Goal: Information Seeking & Learning: Learn about a topic

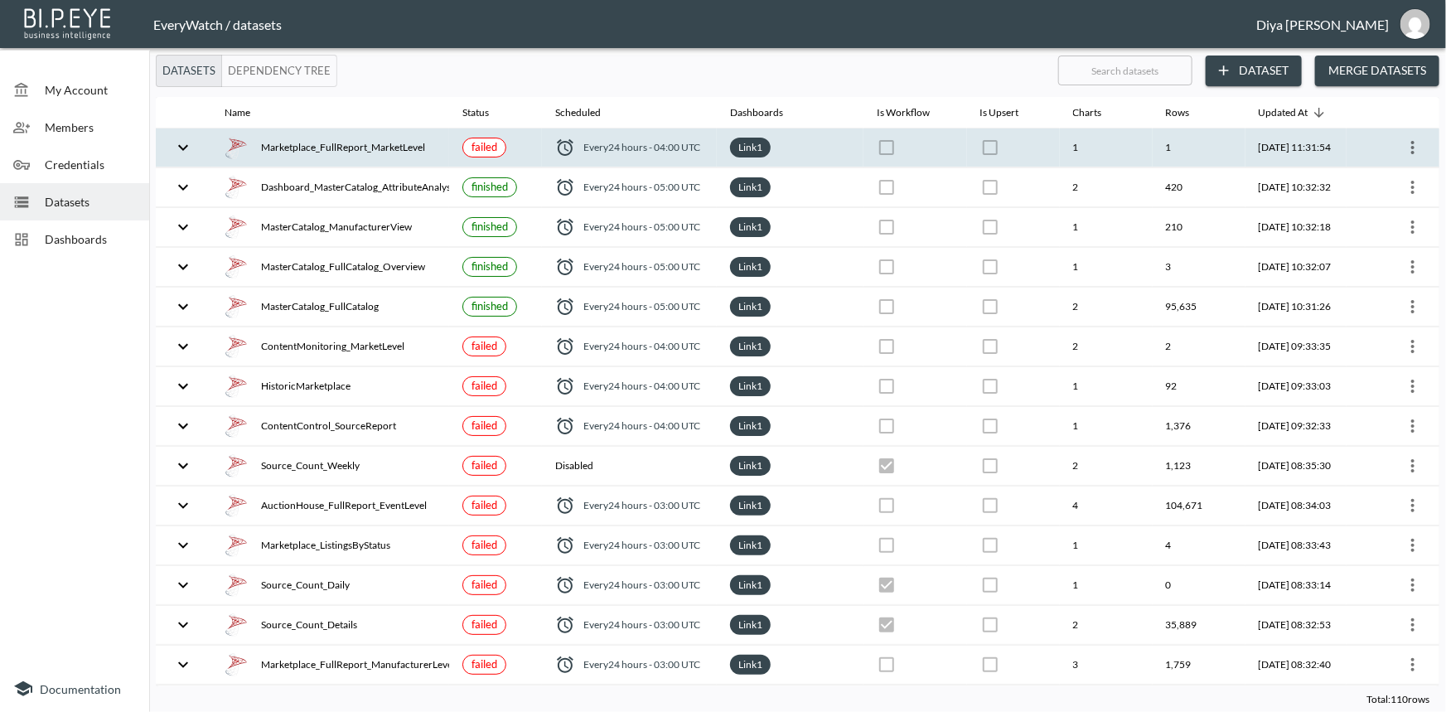
click at [180, 150] on icon "expand row" at bounding box center [183, 148] width 20 height 20
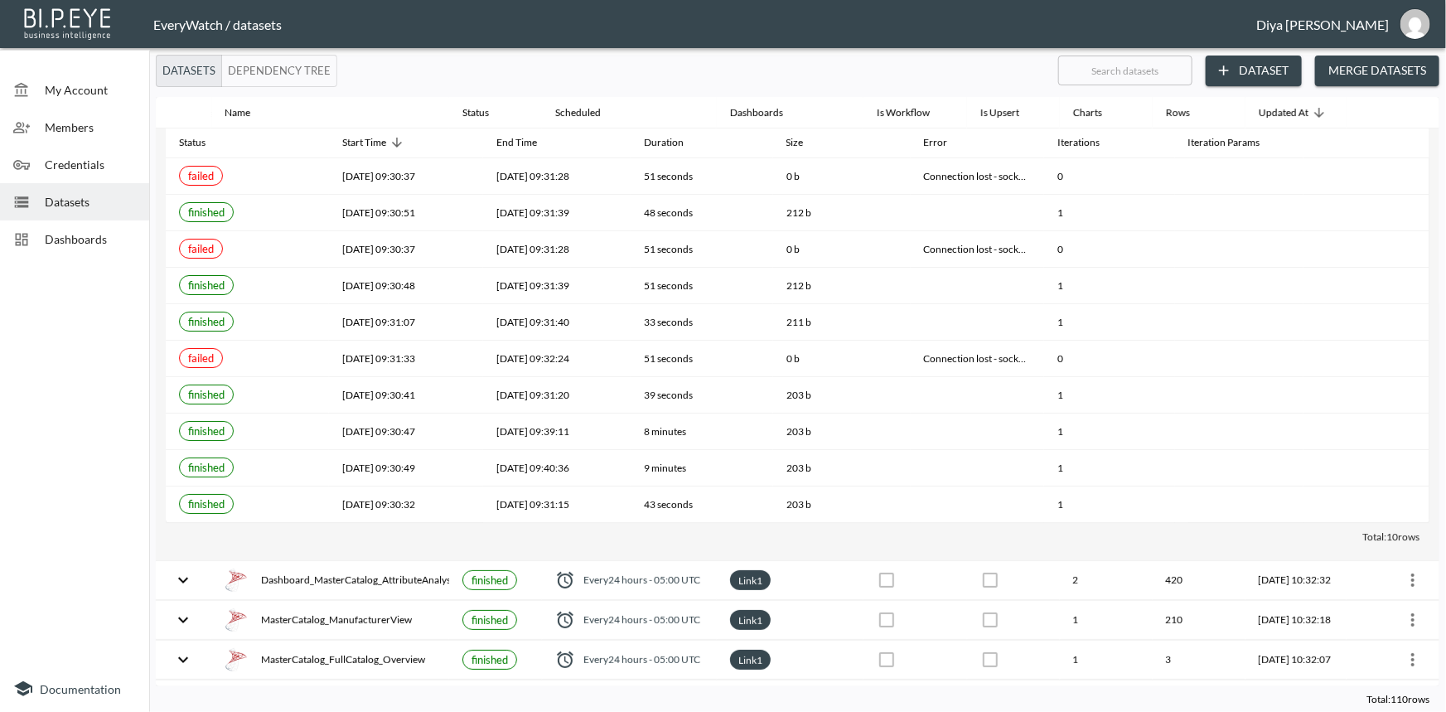
scroll to position [150, 0]
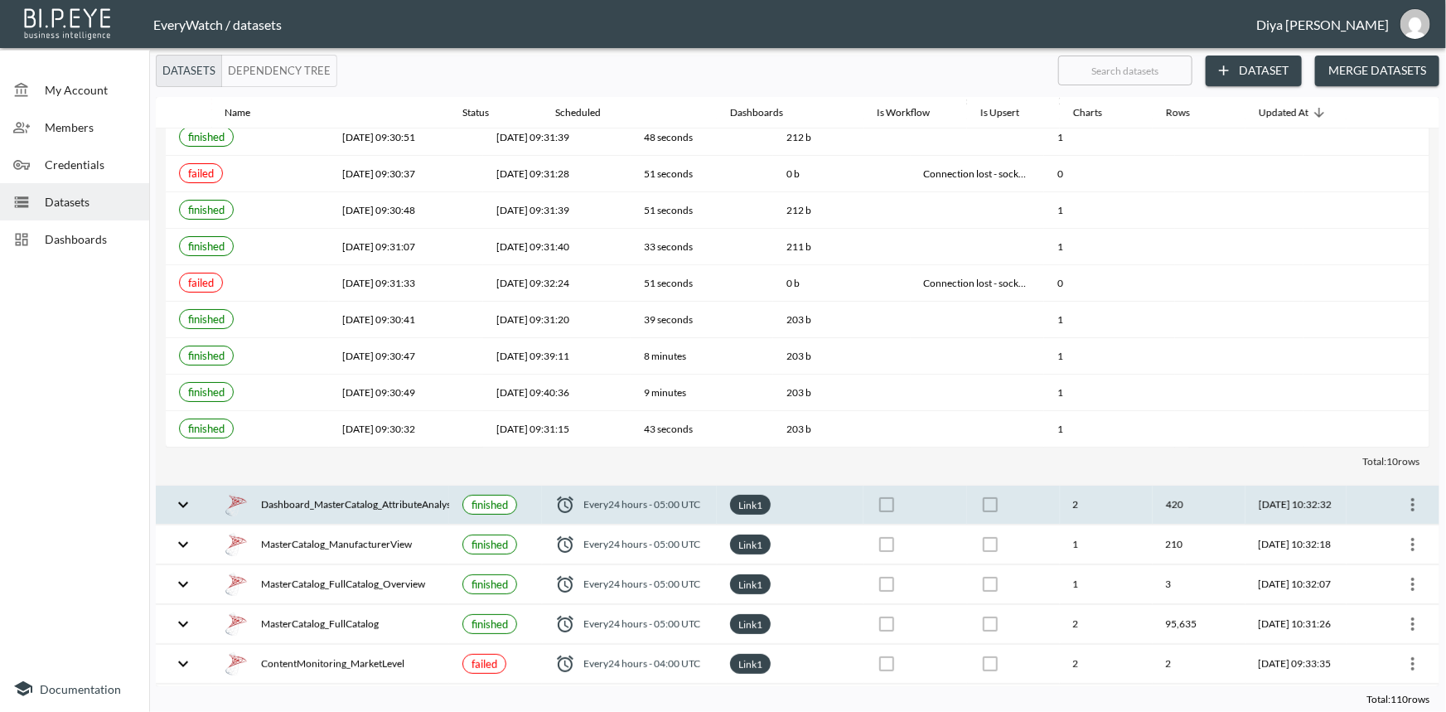
click at [187, 501] on icon "expand row" at bounding box center [183, 505] width 20 height 20
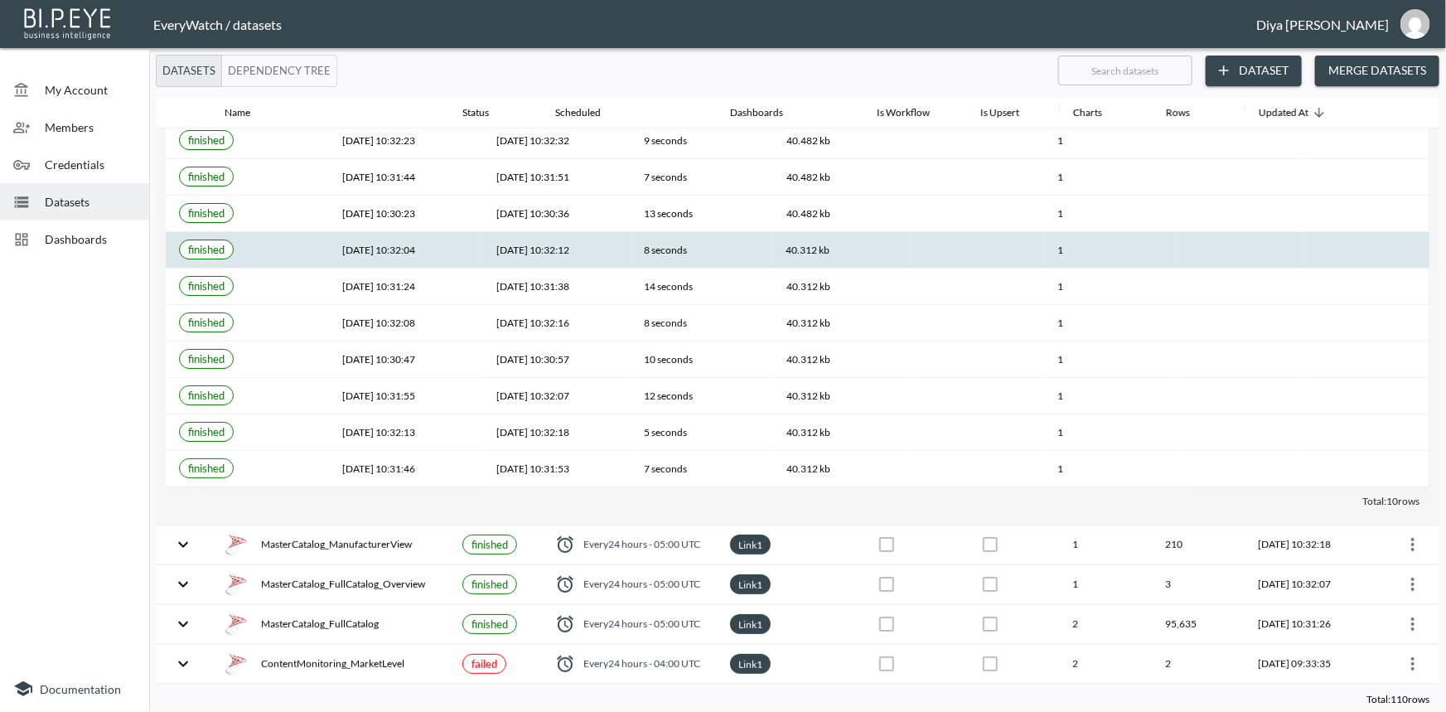
scroll to position [0, 0]
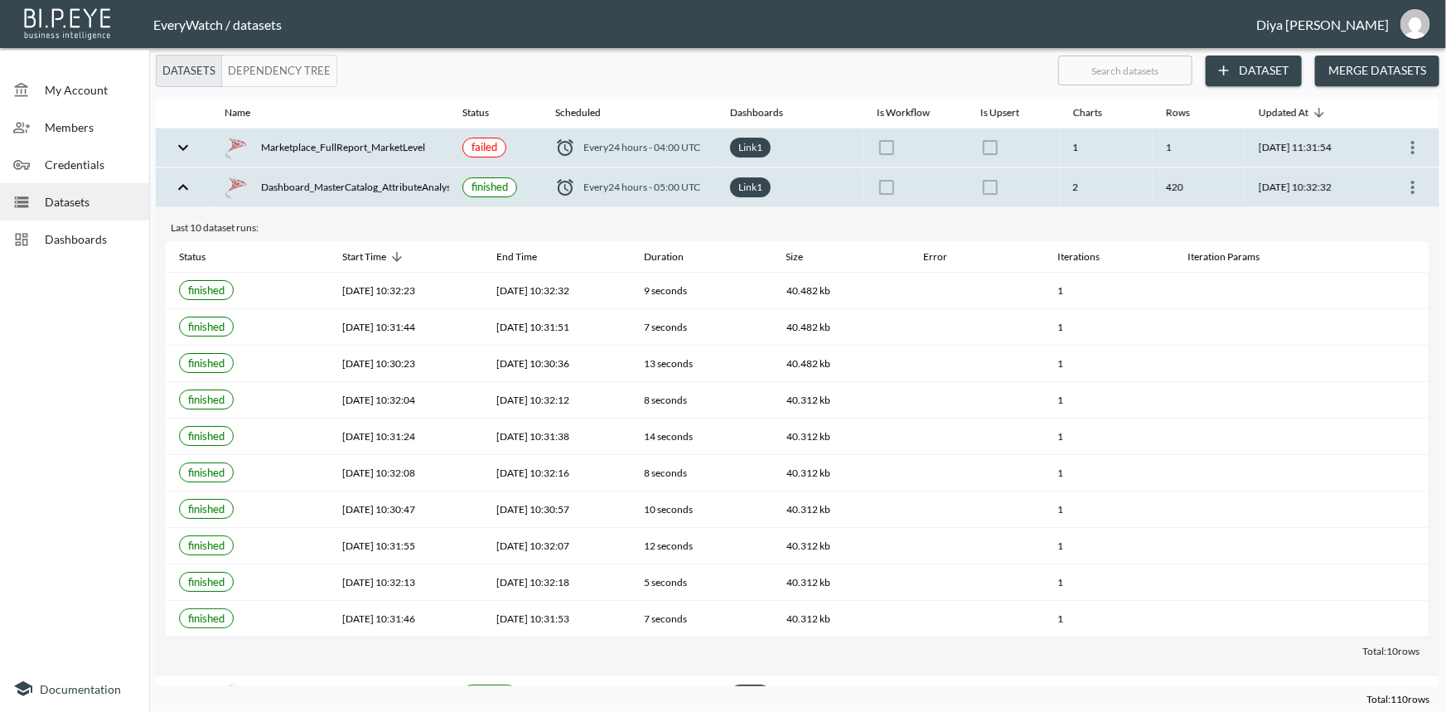
click at [185, 189] on icon "expand row" at bounding box center [183, 187] width 20 height 20
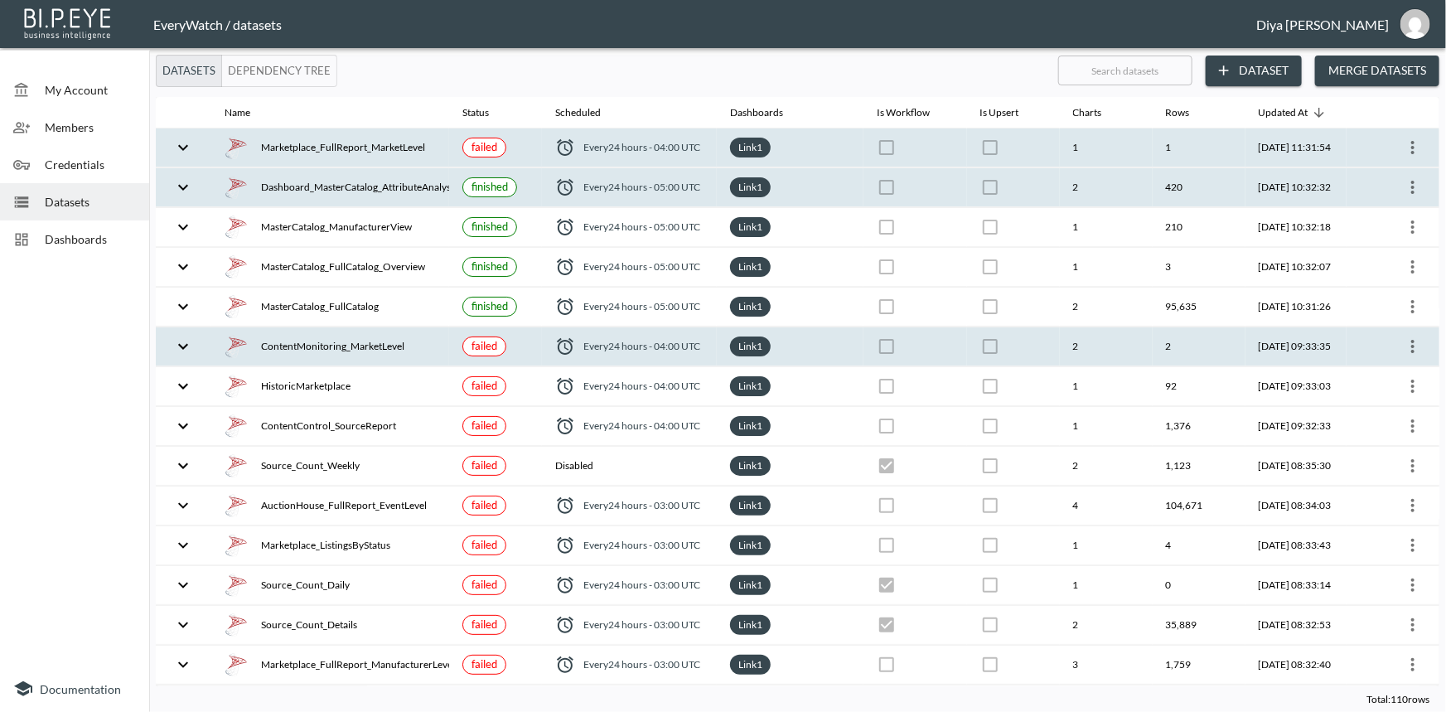
click at [182, 340] on icon "expand row" at bounding box center [183, 346] width 20 height 20
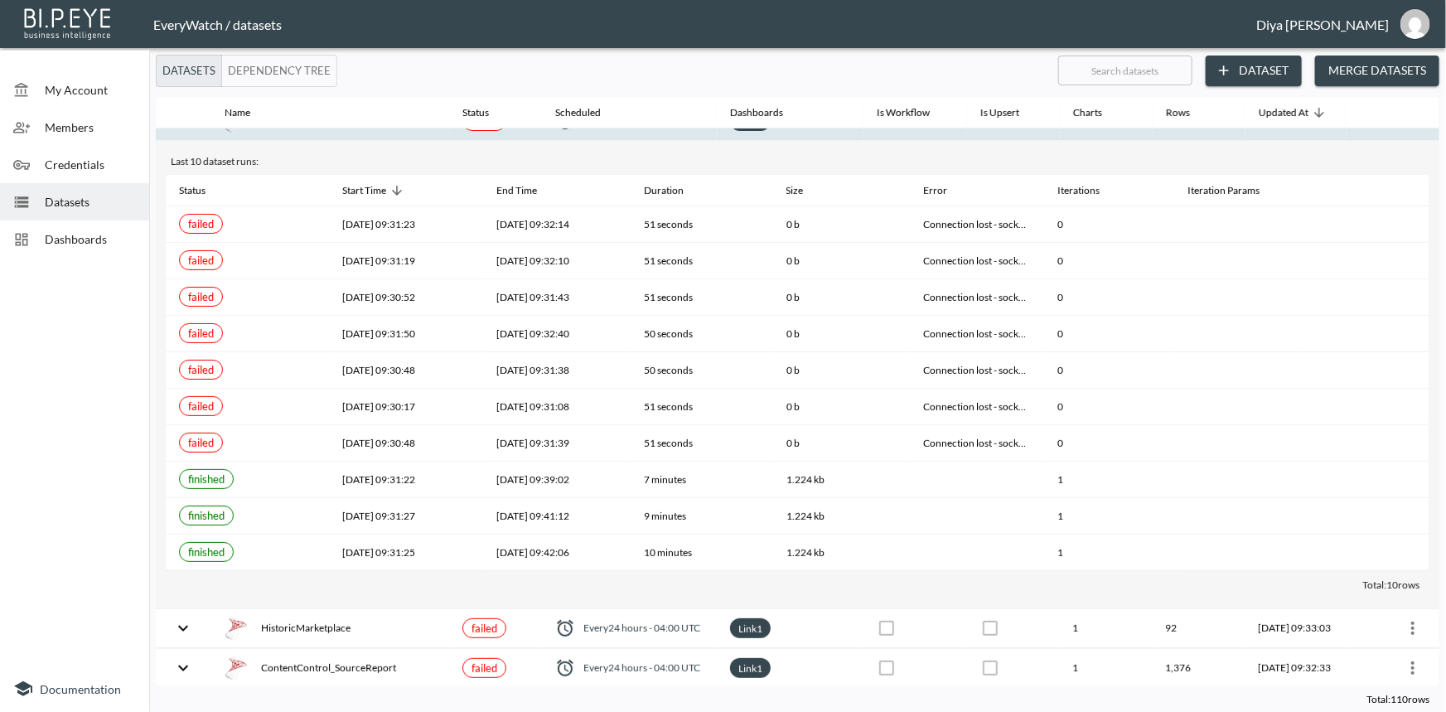
scroll to position [75, 0]
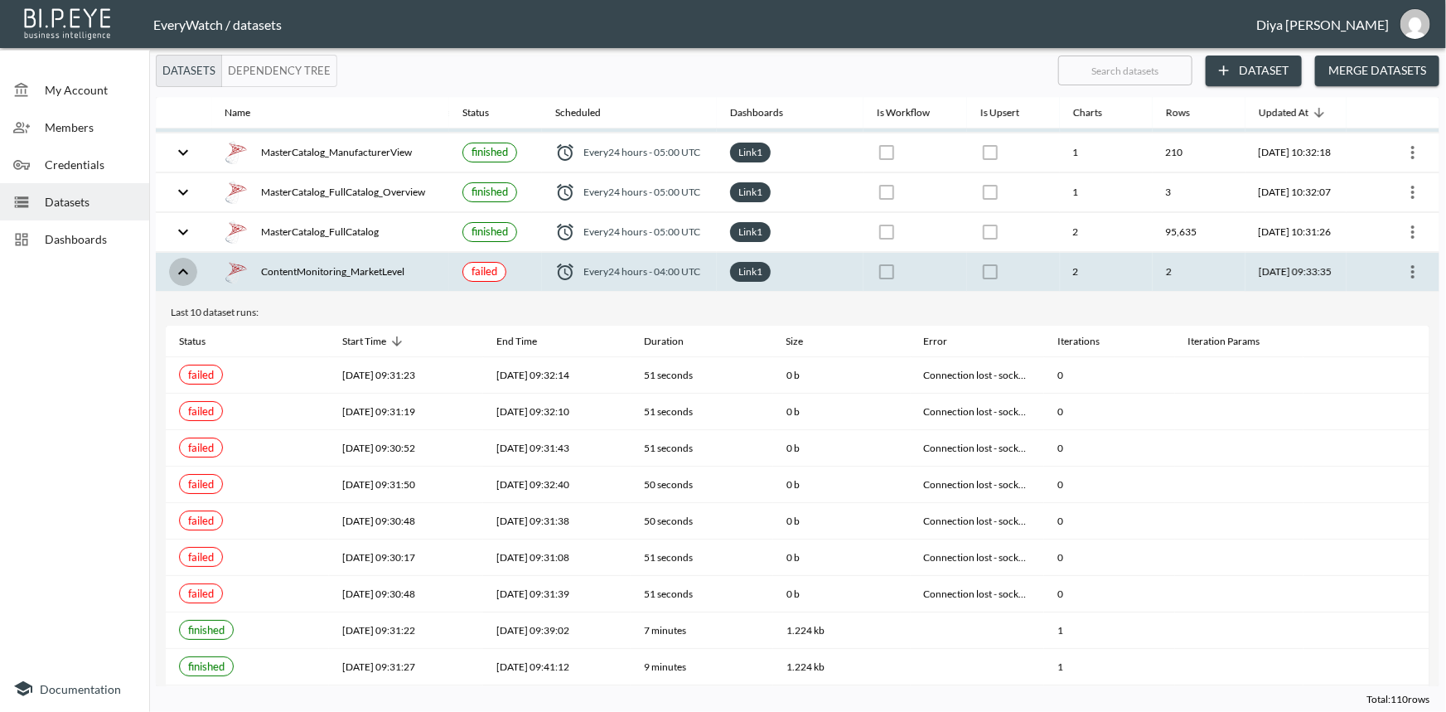
click at [178, 273] on icon "expand row" at bounding box center [183, 272] width 20 height 20
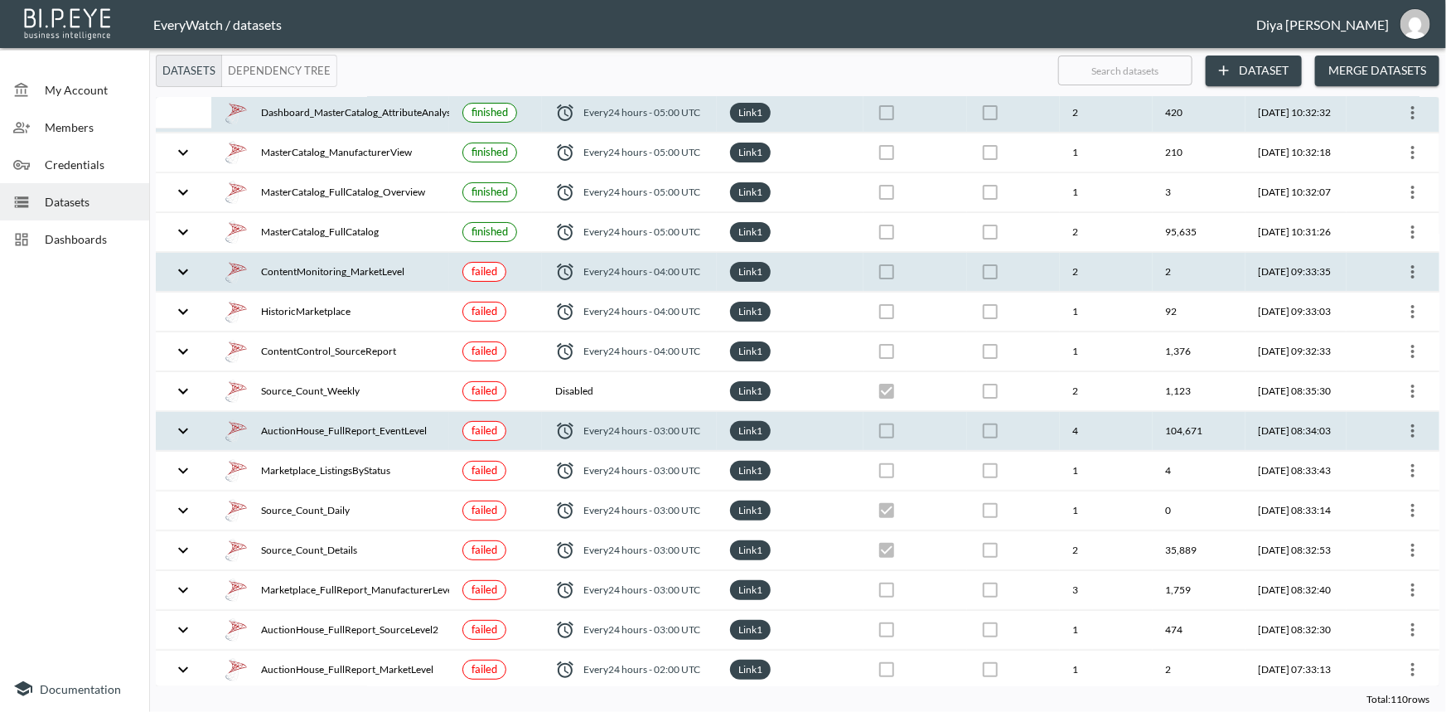
scroll to position [225, 0]
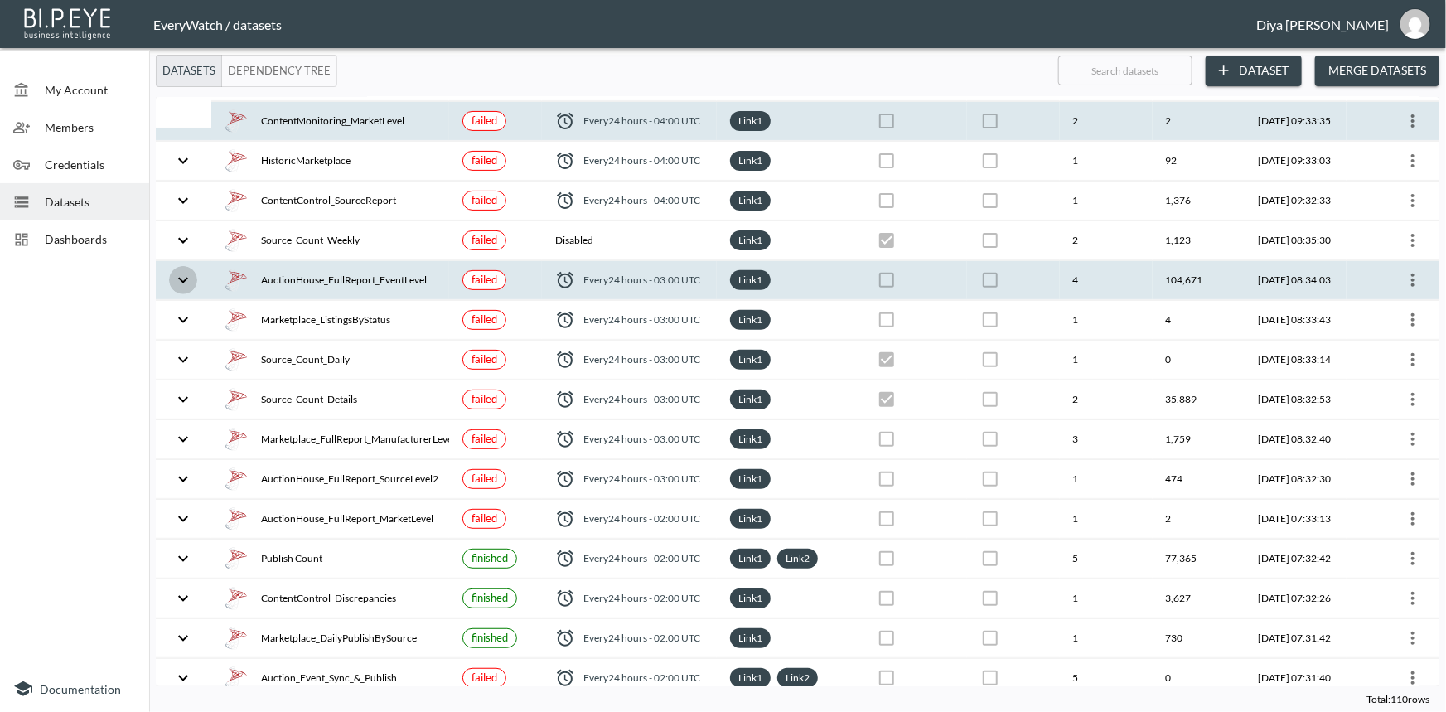
click at [187, 277] on icon "expand row" at bounding box center [183, 280] width 10 height 6
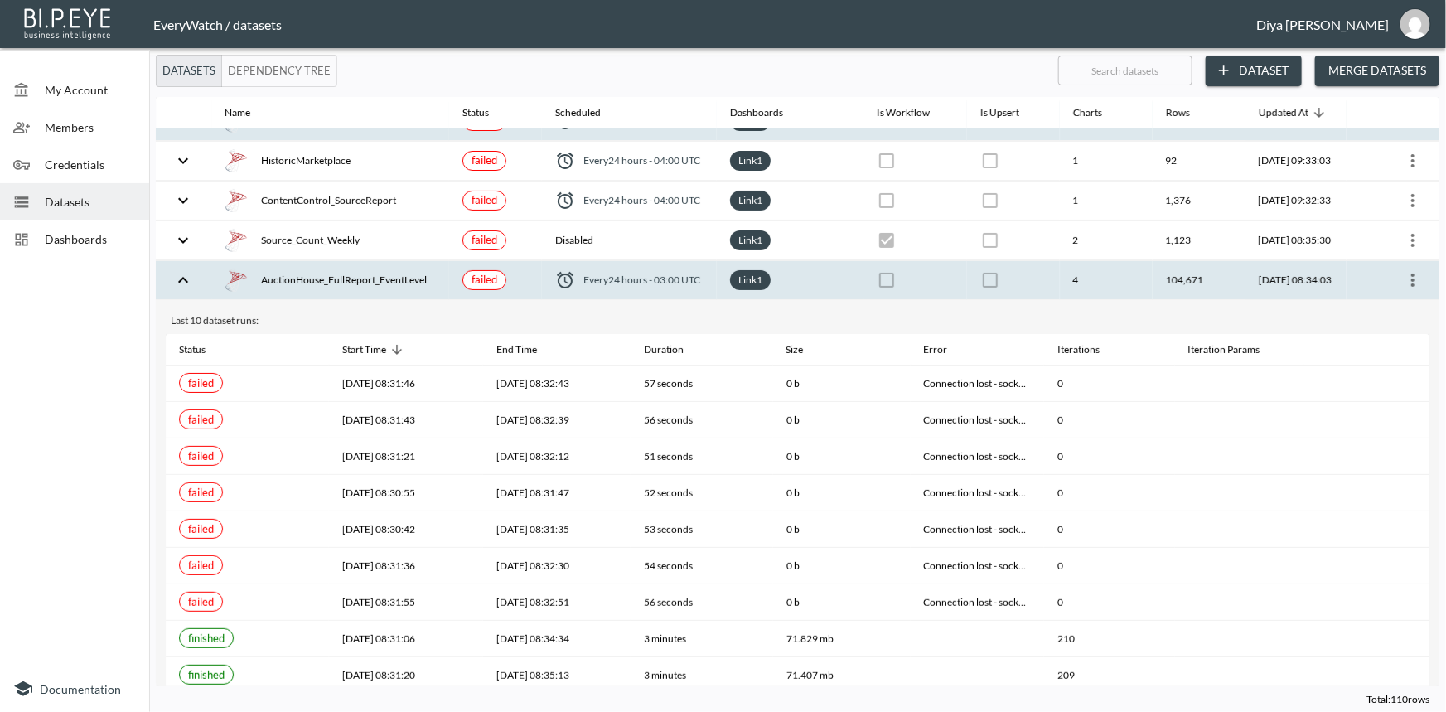
click at [188, 279] on icon "expand row" at bounding box center [183, 280] width 20 height 20
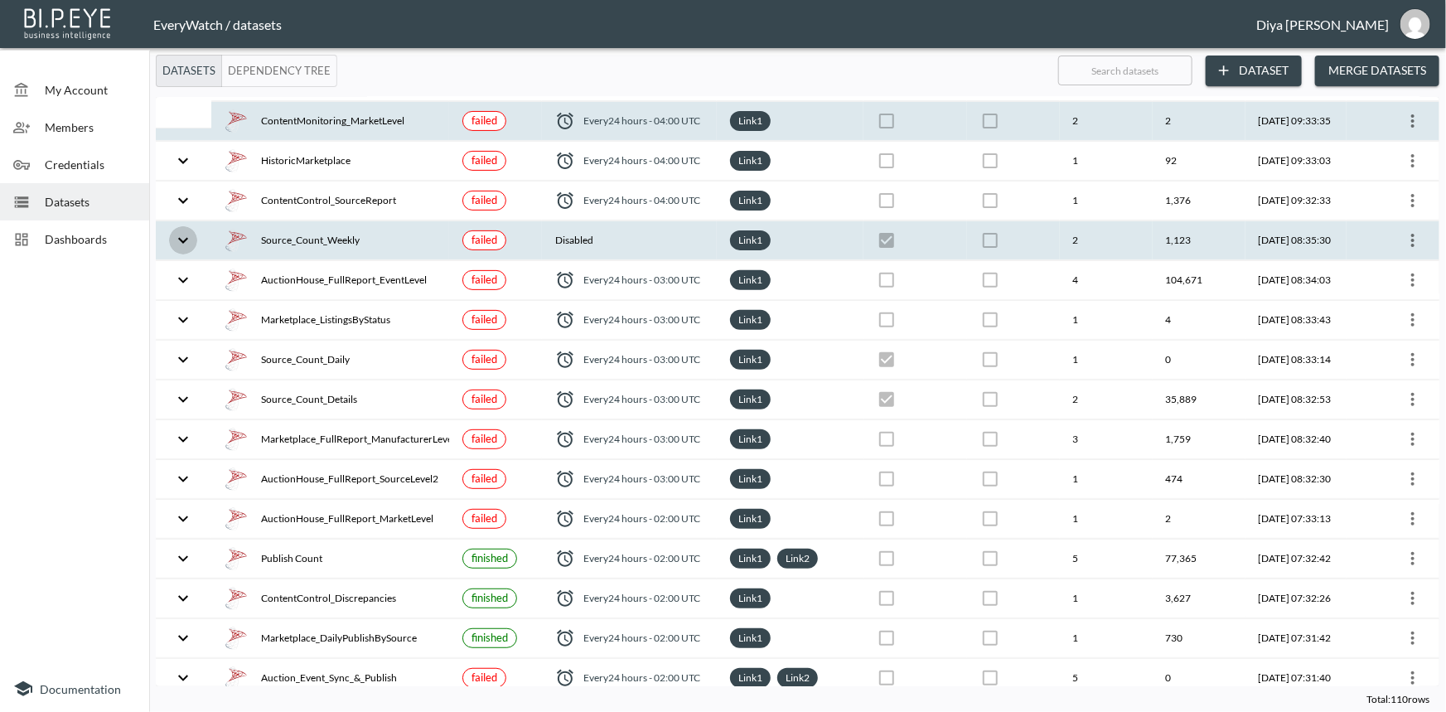
click at [186, 244] on icon "expand row" at bounding box center [183, 240] width 20 height 20
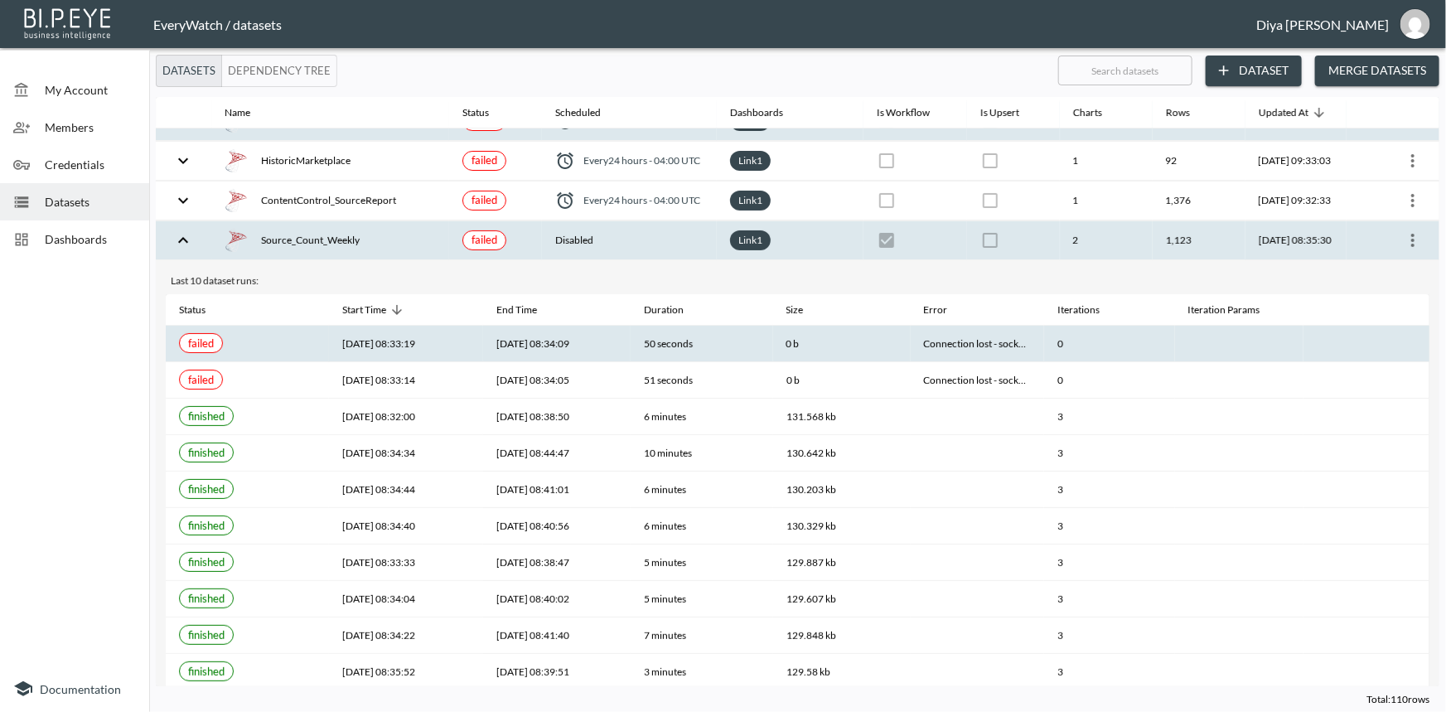
scroll to position [301, 0]
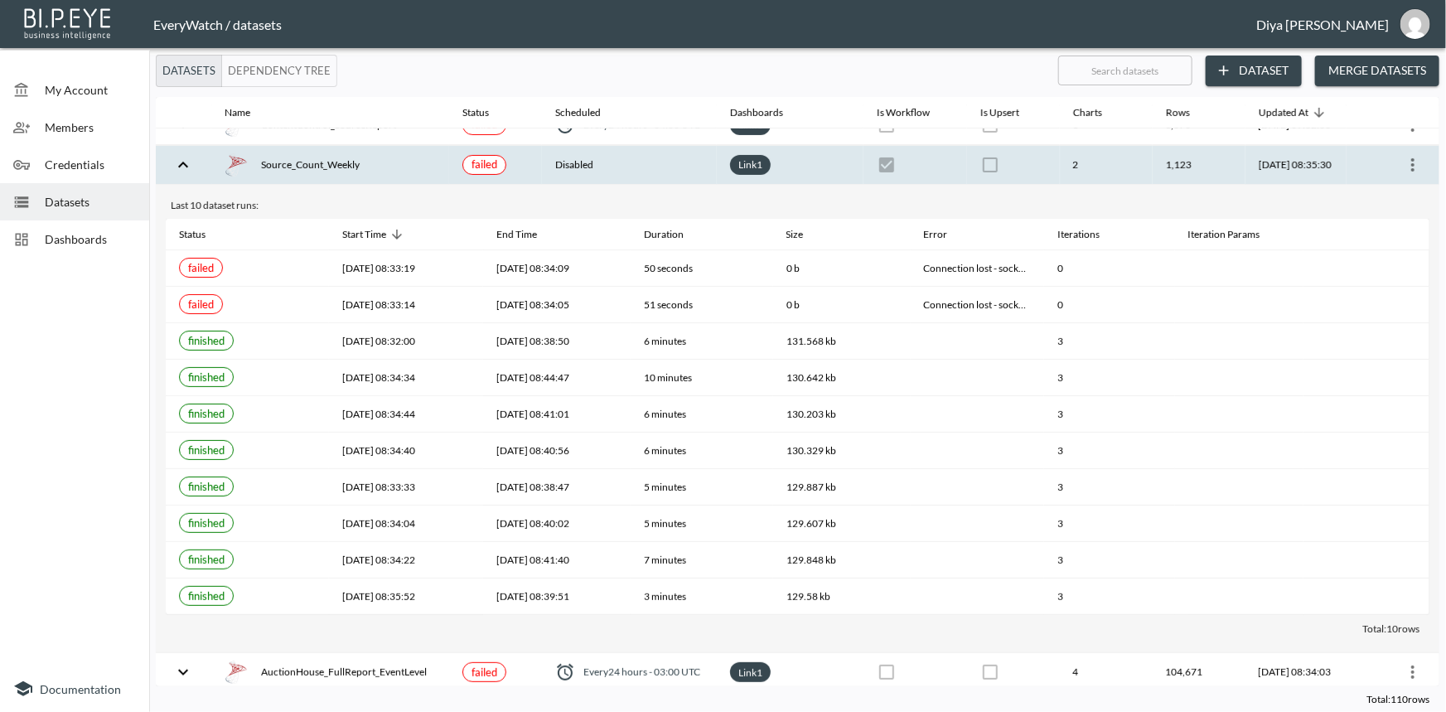
click at [178, 167] on icon "expand row" at bounding box center [183, 165] width 20 height 20
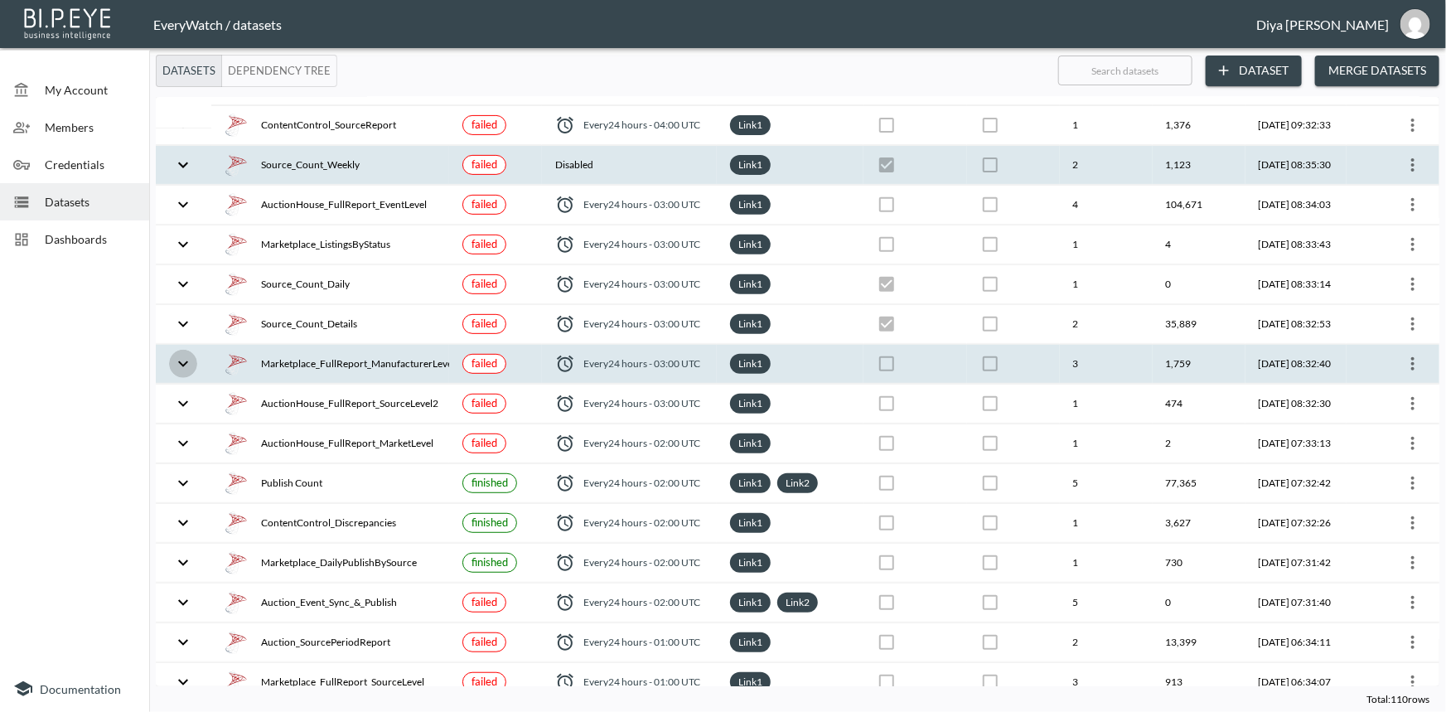
click at [187, 355] on icon "expand row" at bounding box center [183, 364] width 20 height 20
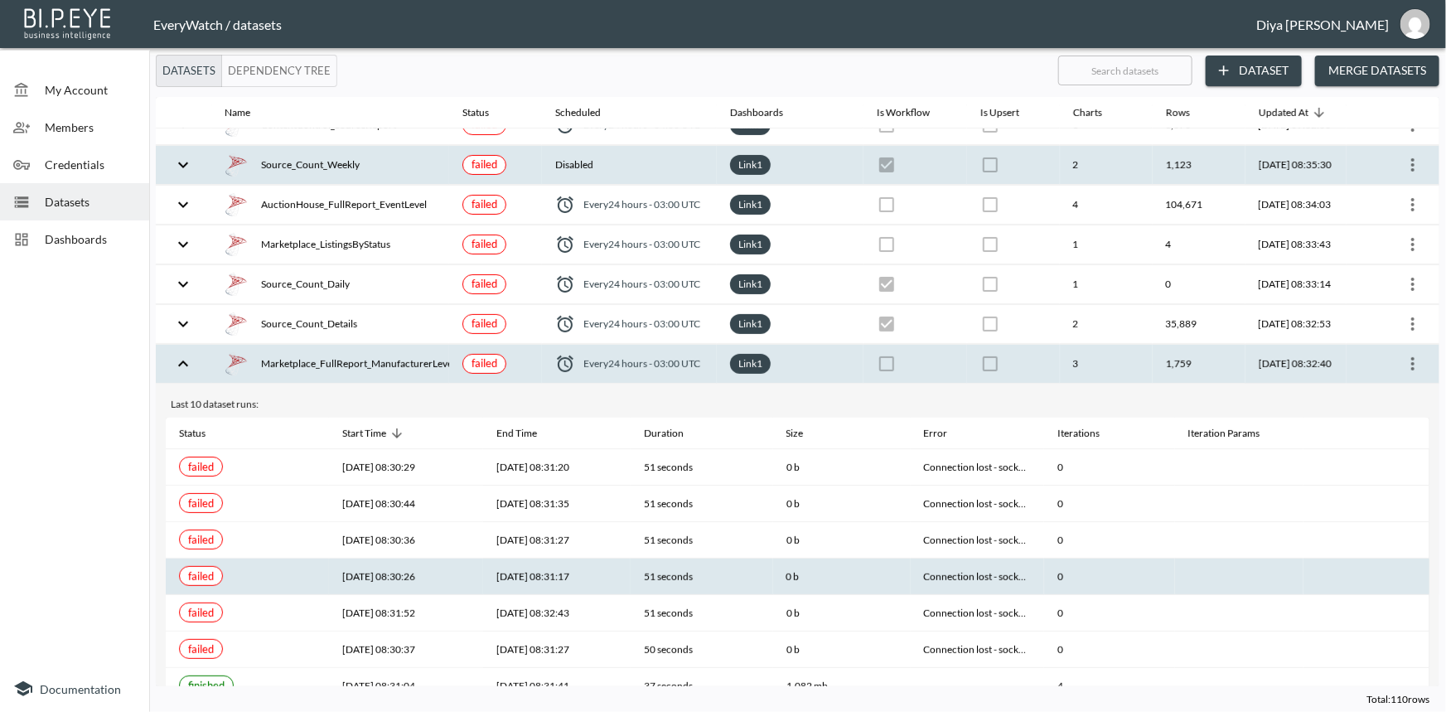
scroll to position [376, 0]
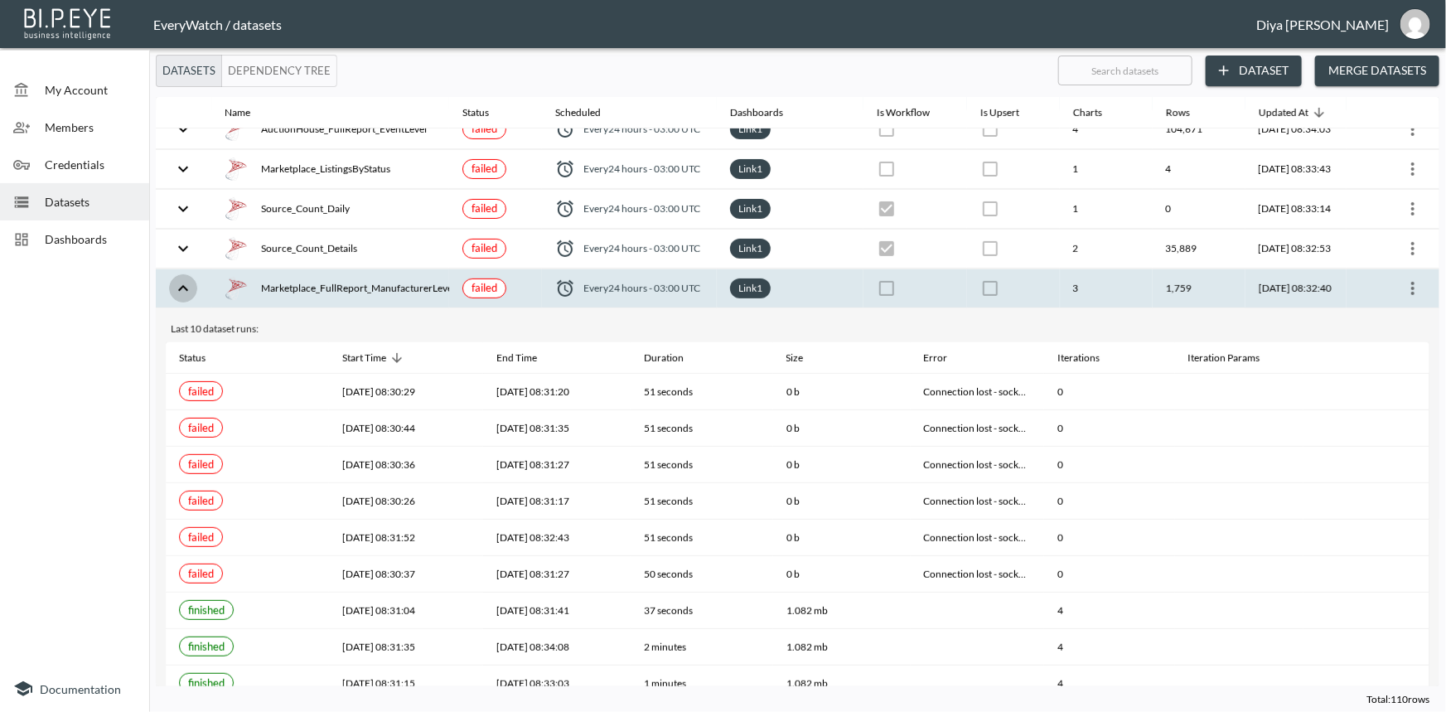
click at [185, 285] on icon "expand row" at bounding box center [183, 288] width 10 height 6
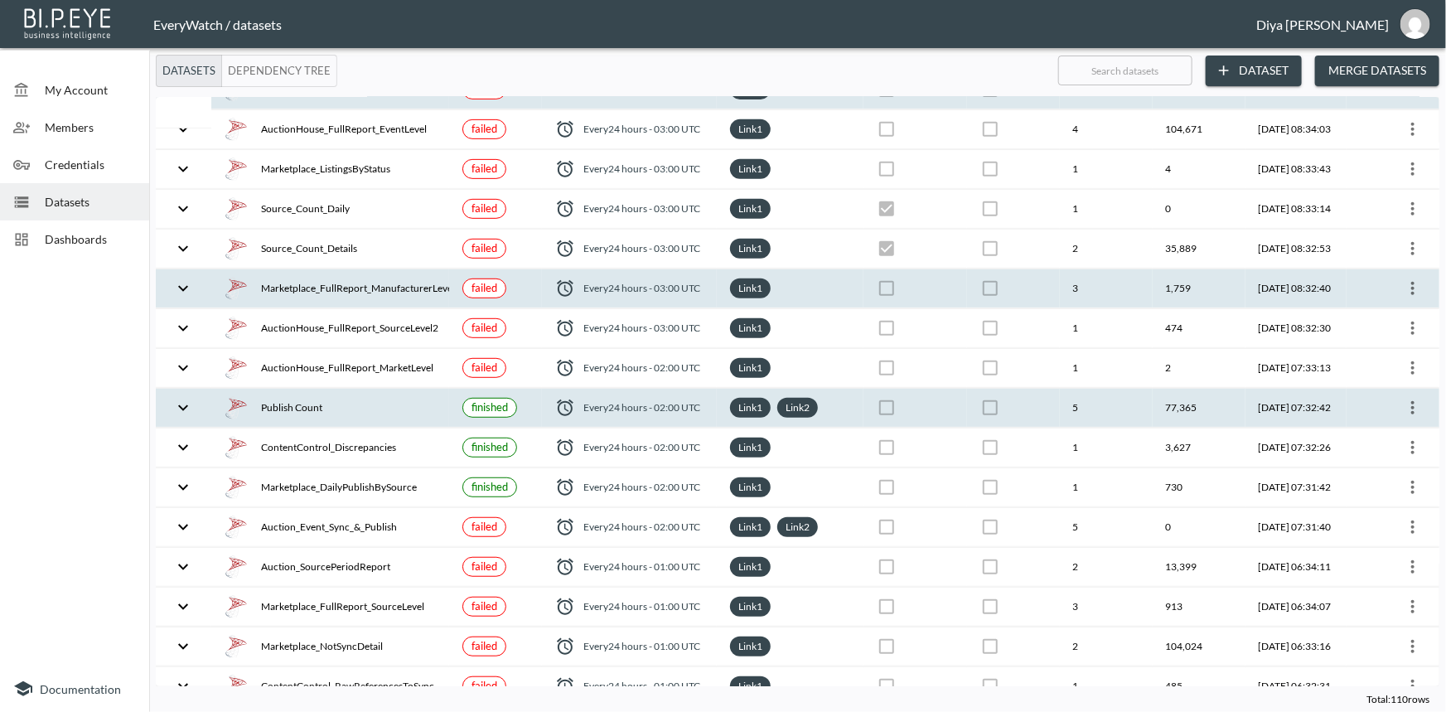
scroll to position [452, 0]
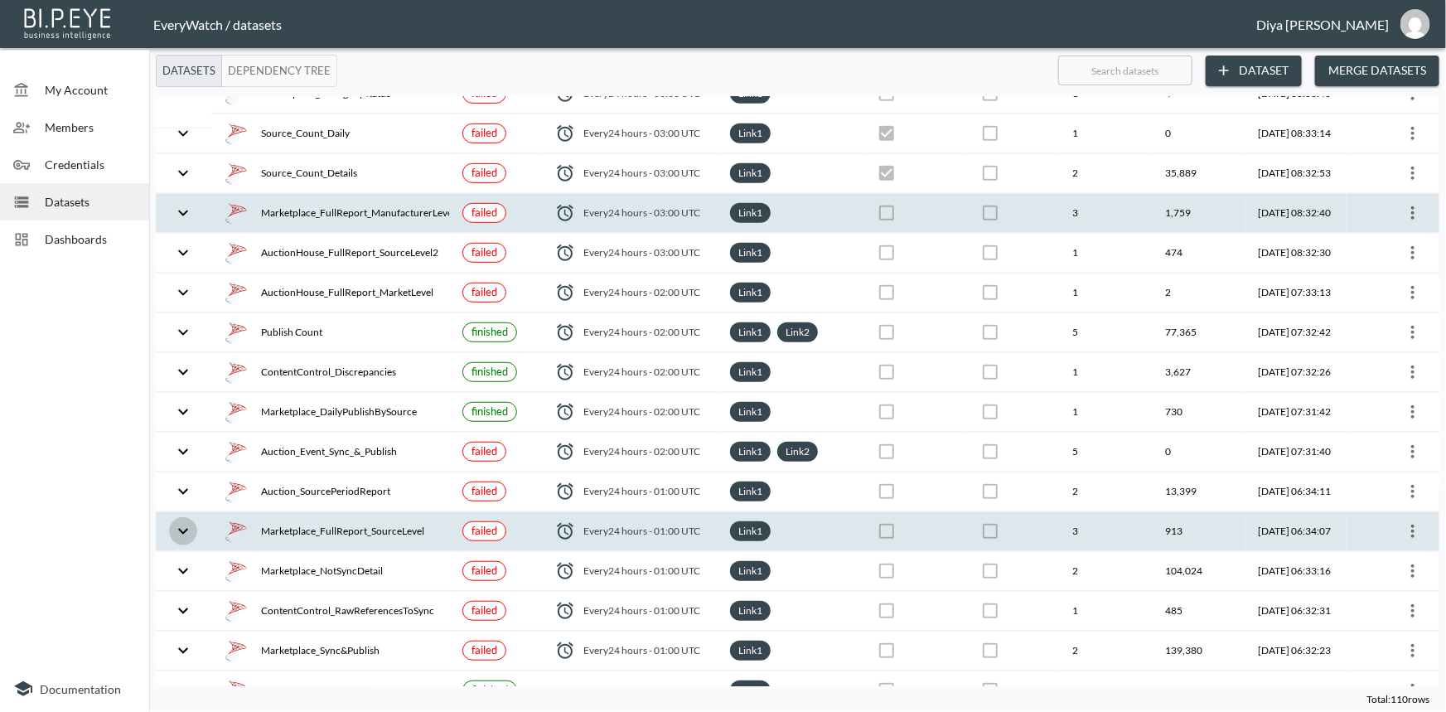
click at [186, 522] on icon "expand row" at bounding box center [183, 531] width 20 height 20
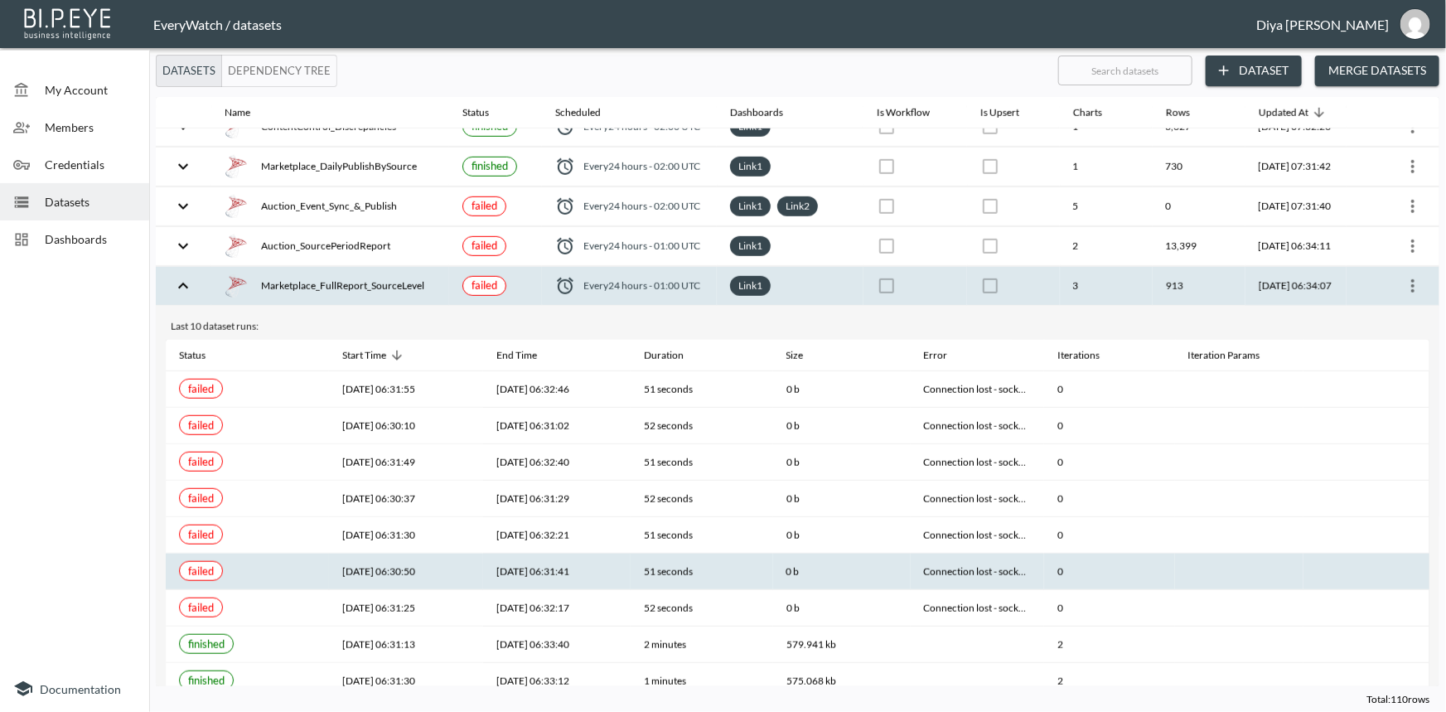
scroll to position [829, 0]
